Goal: Obtain resource: Obtain resource

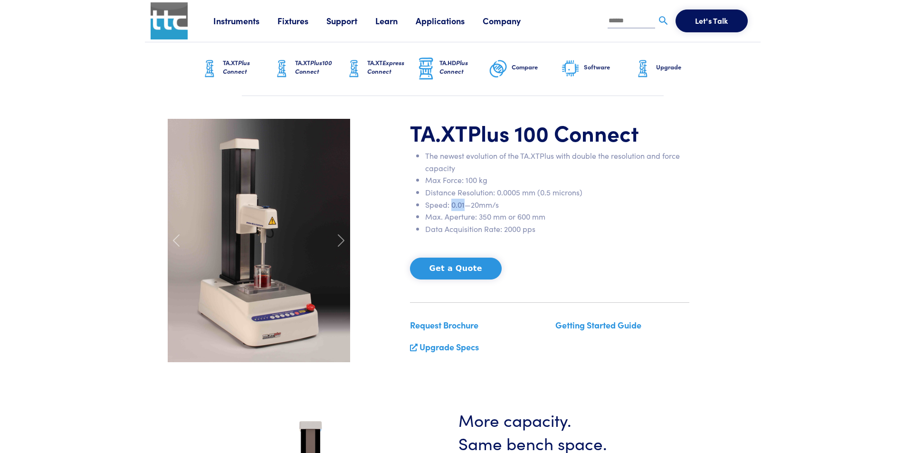
drag, startPoint x: 463, startPoint y: 206, endPoint x: 452, endPoint y: 206, distance: 11.4
click at [452, 206] on li "Speed: 0.01—20mm/s" at bounding box center [557, 205] width 264 height 12
copy li "0.01"
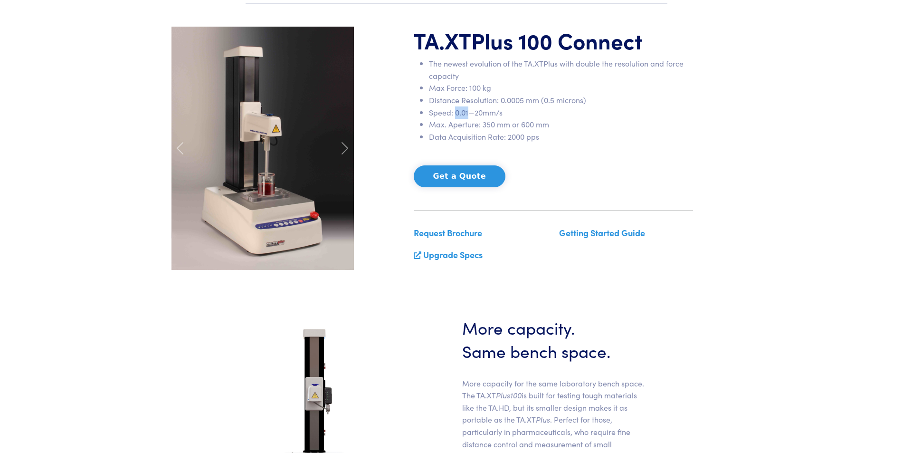
scroll to position [95, 0]
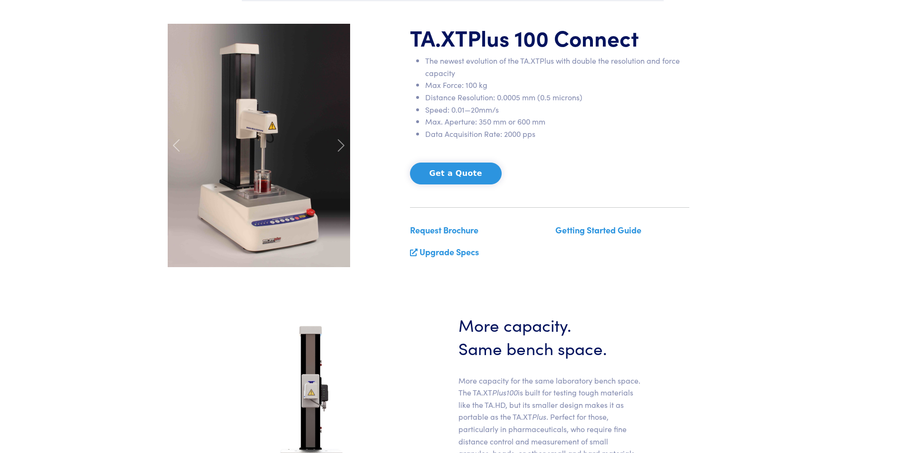
click at [455, 231] on link "Request Brochure" at bounding box center [444, 230] width 68 height 12
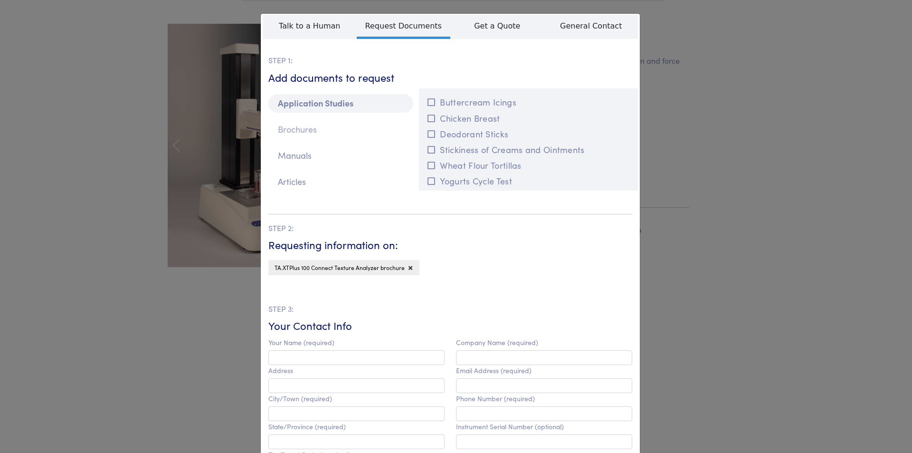
click at [297, 129] on p "Brochures" at bounding box center [340, 129] width 145 height 19
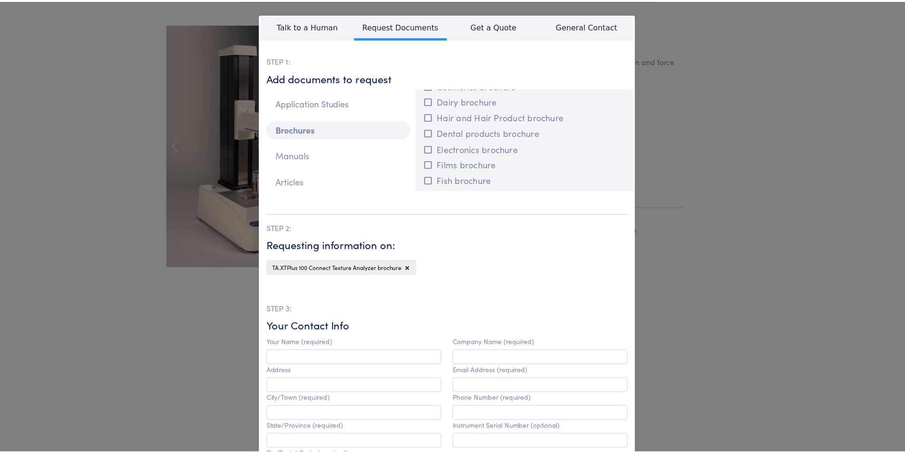
scroll to position [570, 0]
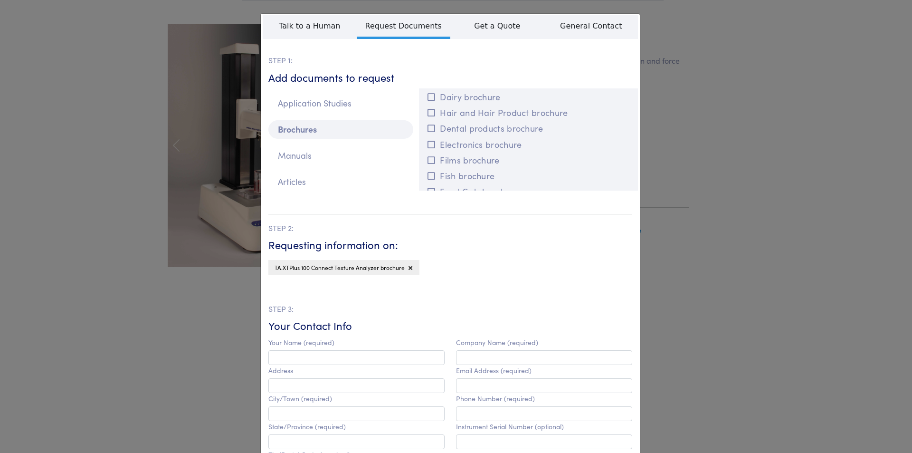
click at [759, 272] on div "**********" at bounding box center [456, 226] width 912 height 453
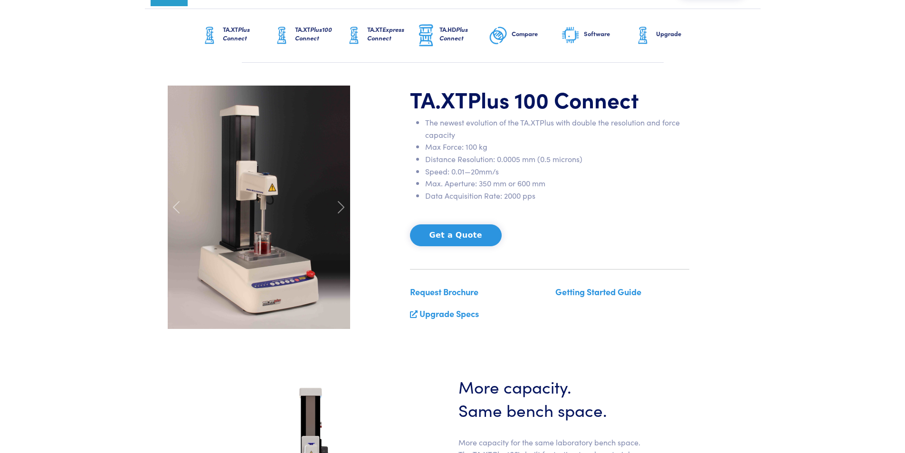
scroll to position [0, 0]
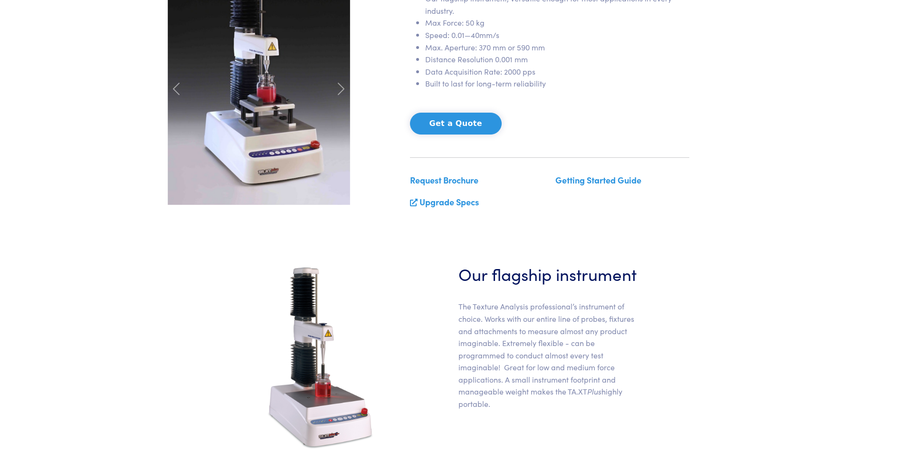
scroll to position [238, 0]
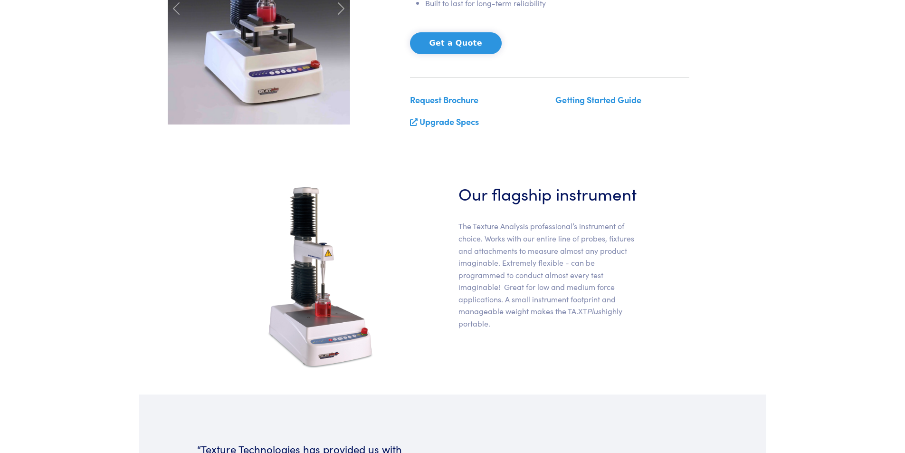
click at [448, 98] on link "Request Brochure" at bounding box center [444, 100] width 68 height 12
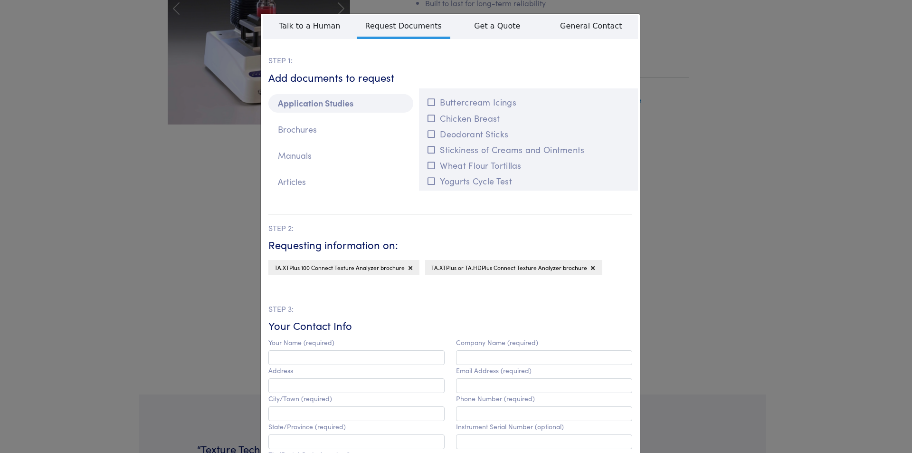
click at [784, 225] on div "**********" at bounding box center [456, 226] width 912 height 453
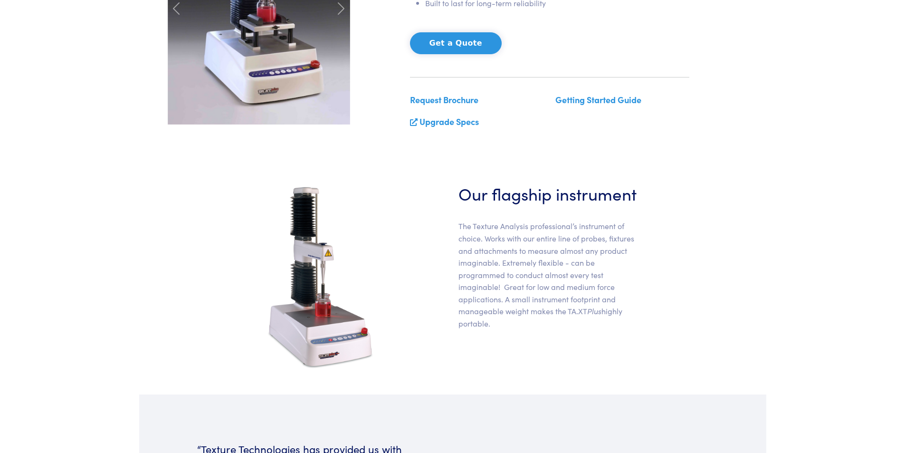
click at [451, 119] on link "Upgrade Specs" at bounding box center [448, 121] width 59 height 12
